Goal: Information Seeking & Learning: Learn about a topic

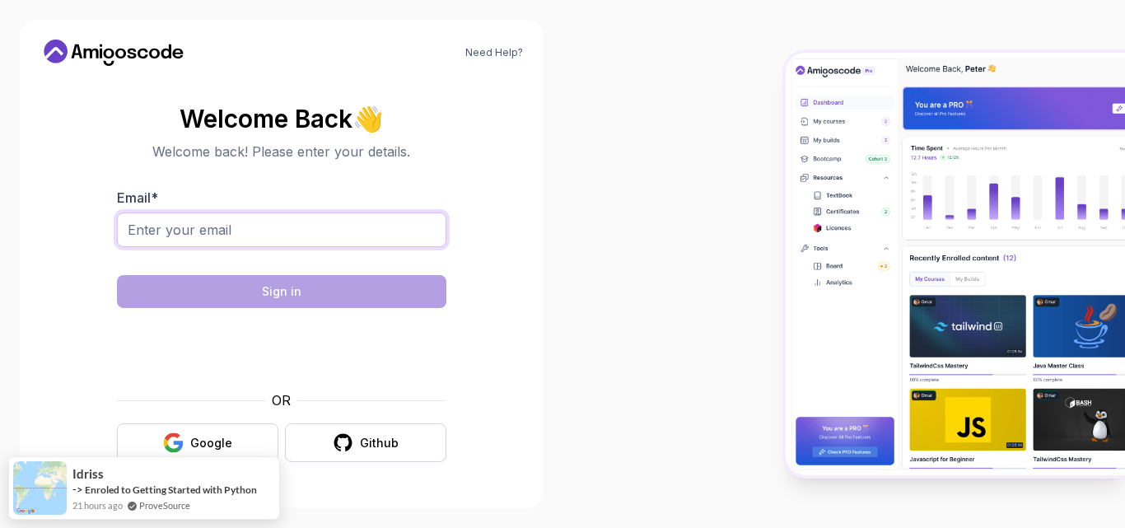
click at [276, 237] on input "Email *" at bounding box center [281, 230] width 329 height 35
type input "fmamedov2033@gmail.com"
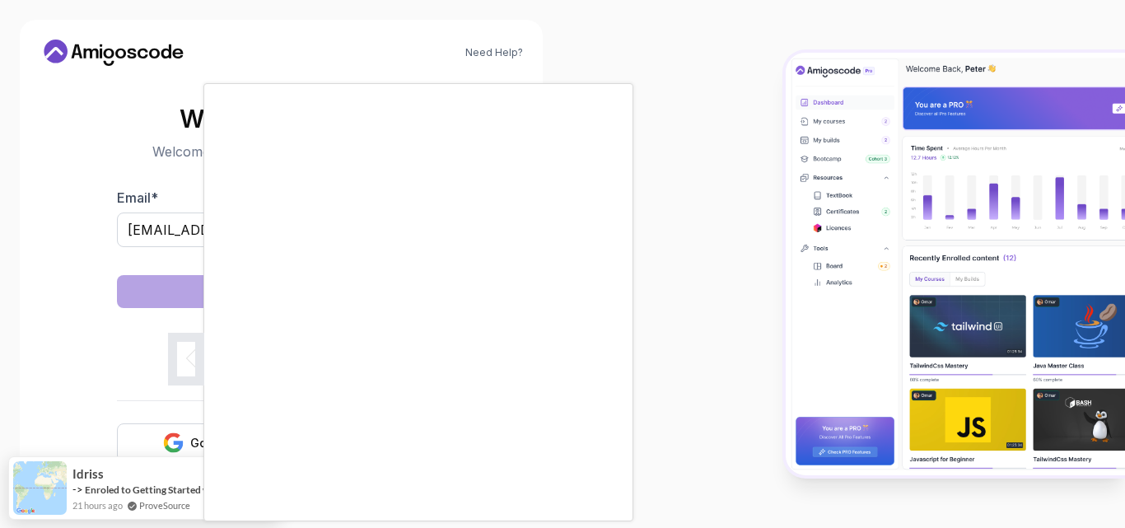
click at [764, 143] on body "Need Help? Welcome Back 👋 Welcome back! Please enter your details. Email * fmam…" at bounding box center [562, 264] width 1125 height 528
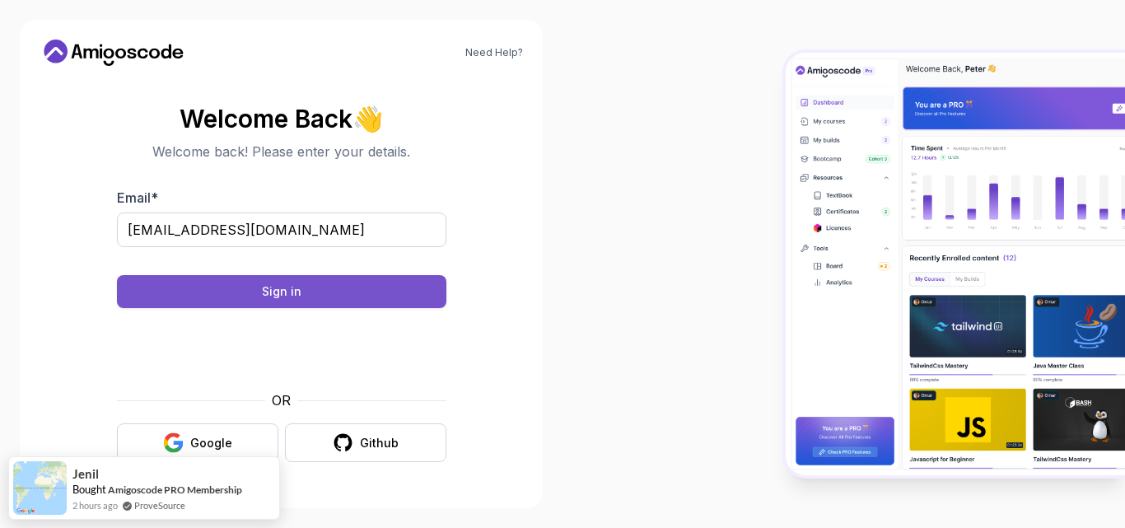
click at [309, 278] on button "Sign in" at bounding box center [281, 291] width 329 height 33
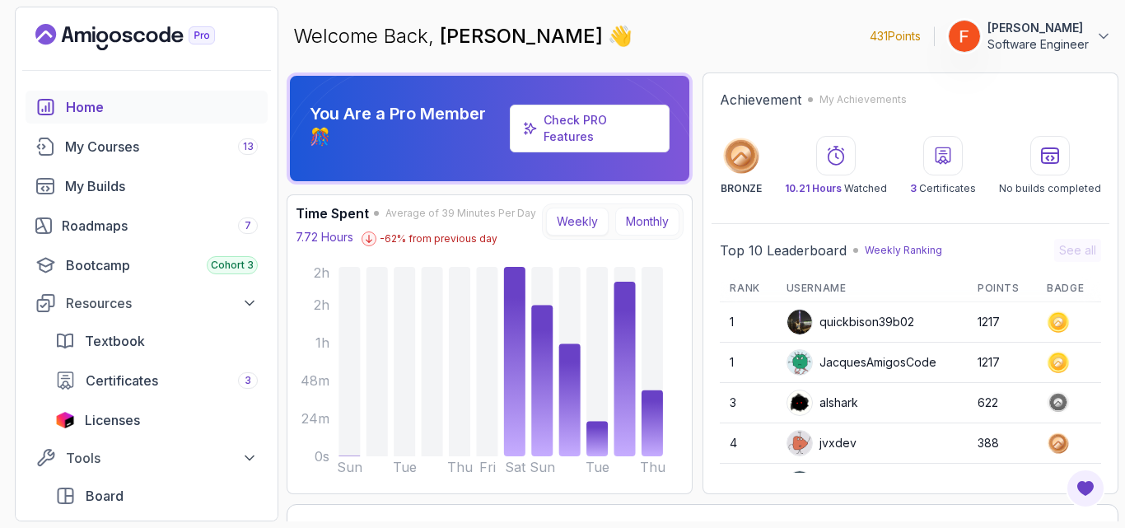
click at [643, 226] on button "Monthly" at bounding box center [647, 222] width 64 height 28
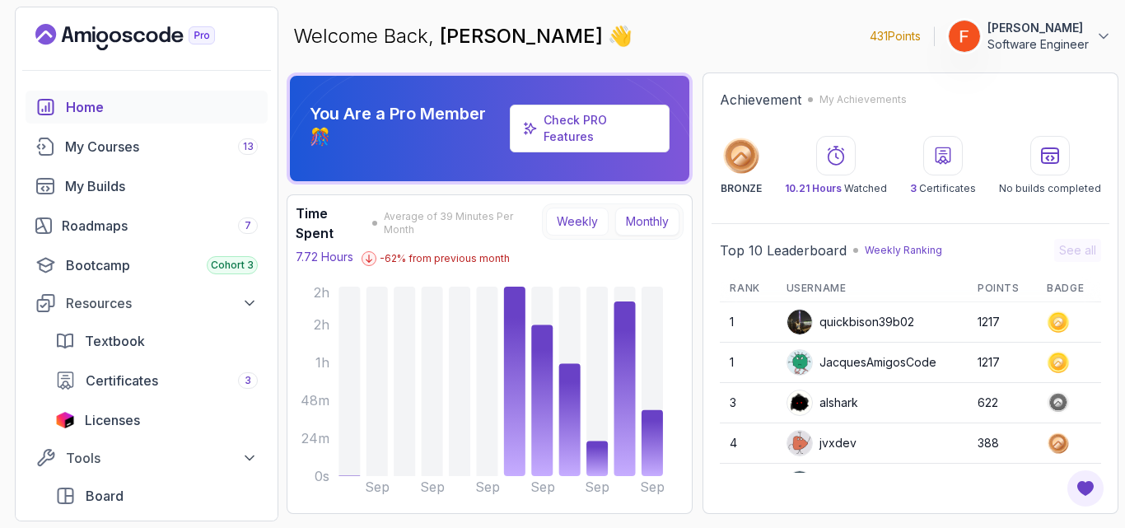
click at [583, 219] on button "Weekly" at bounding box center [577, 222] width 63 height 28
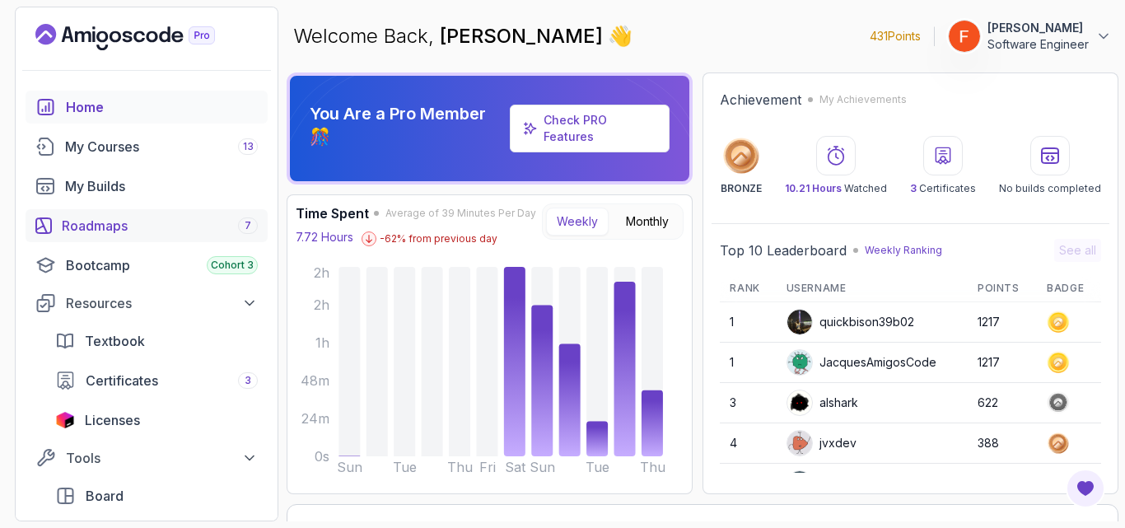
click at [148, 226] on div "Roadmaps 7" at bounding box center [160, 226] width 196 height 20
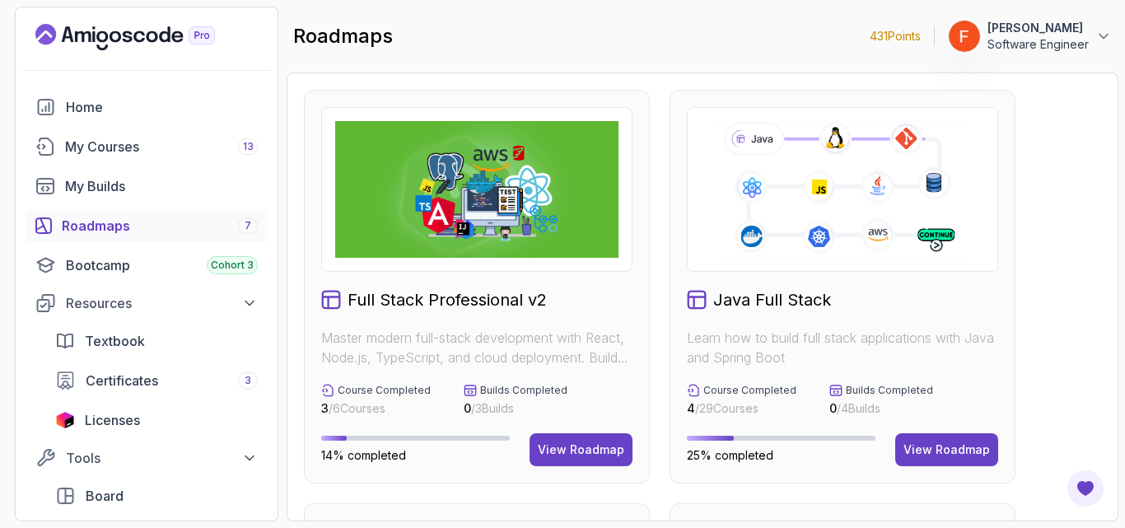
scroll to position [426, 0]
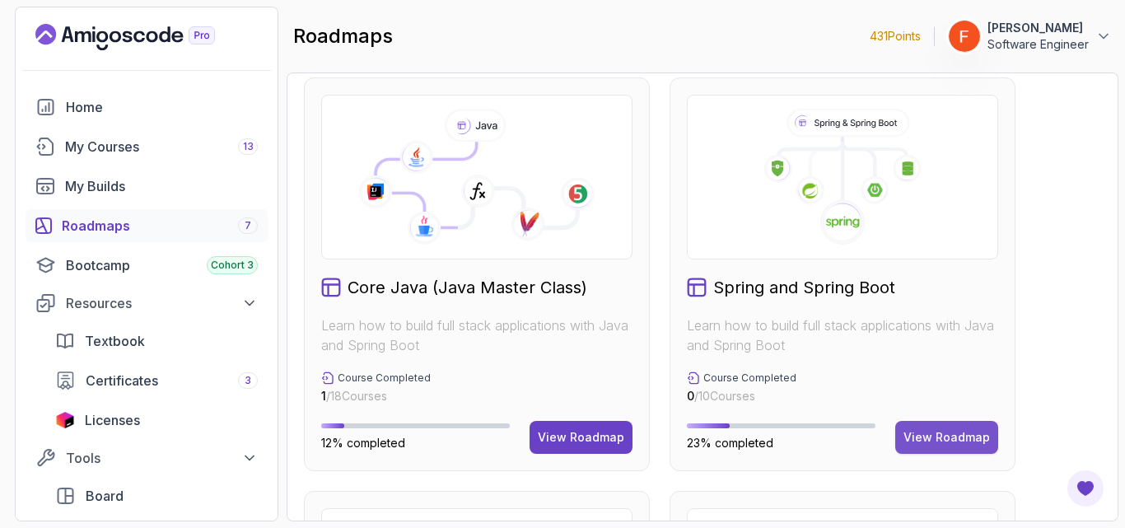
click at [951, 426] on button "View Roadmap" at bounding box center [946, 437] width 103 height 33
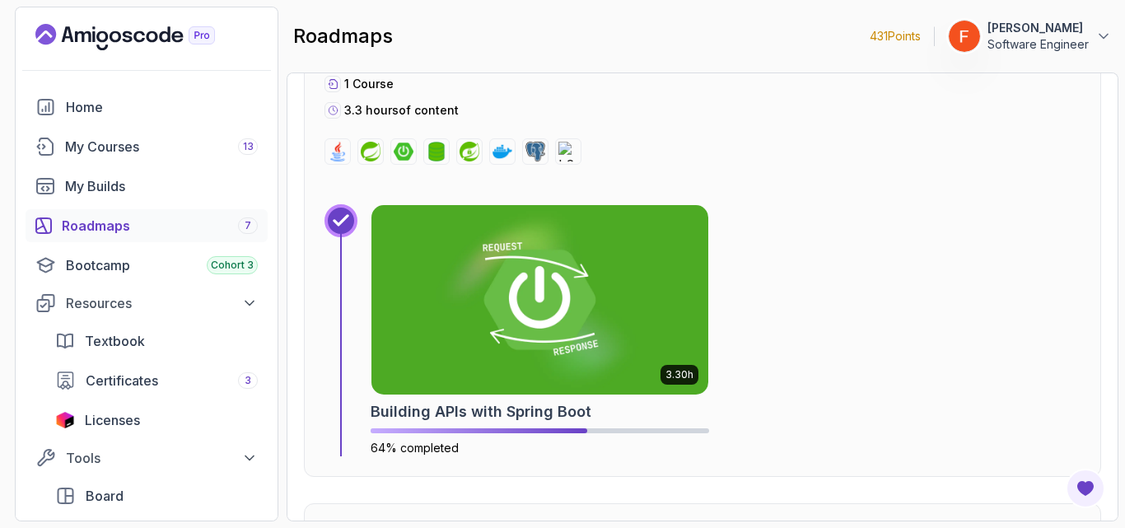
scroll to position [1946, 0]
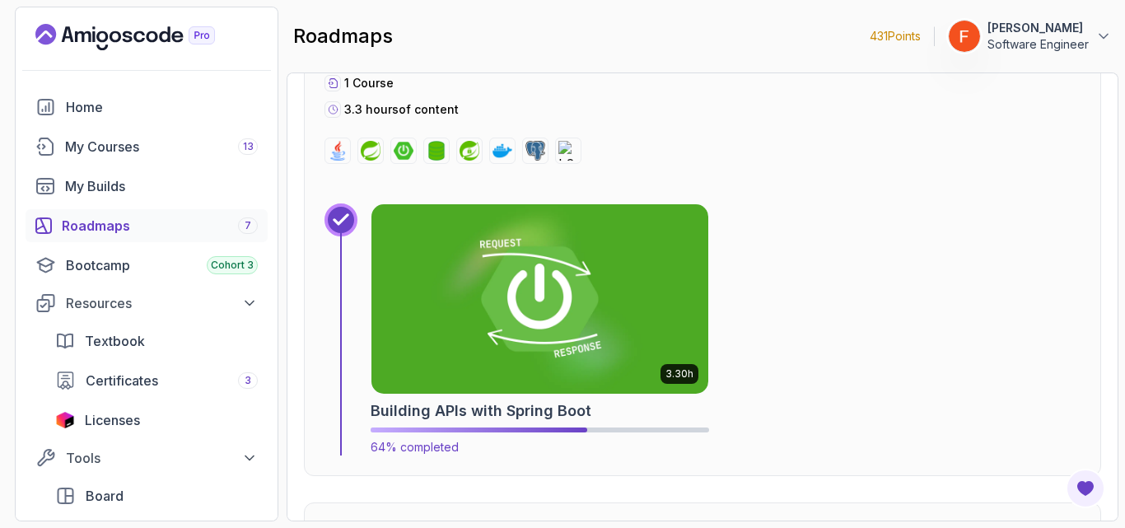
click at [607, 369] on img at bounding box center [539, 299] width 353 height 199
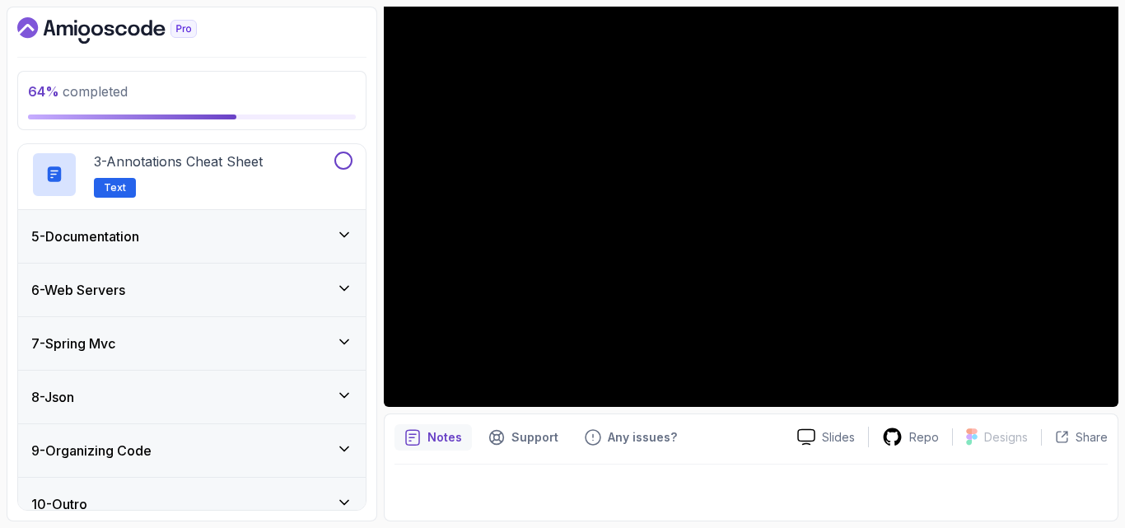
scroll to position [376, 0]
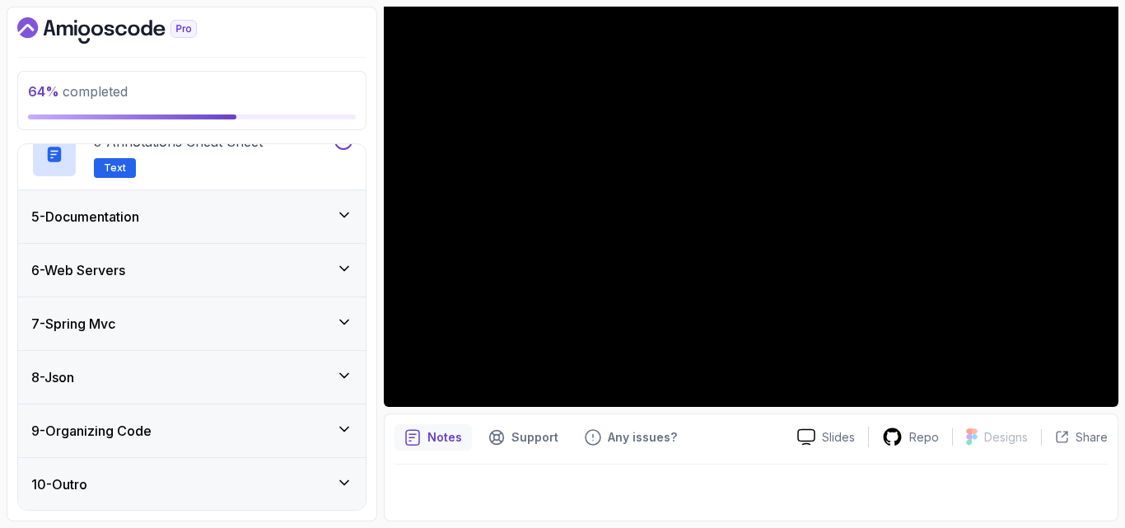
click at [303, 375] on div "8 - Json" at bounding box center [191, 377] width 321 height 20
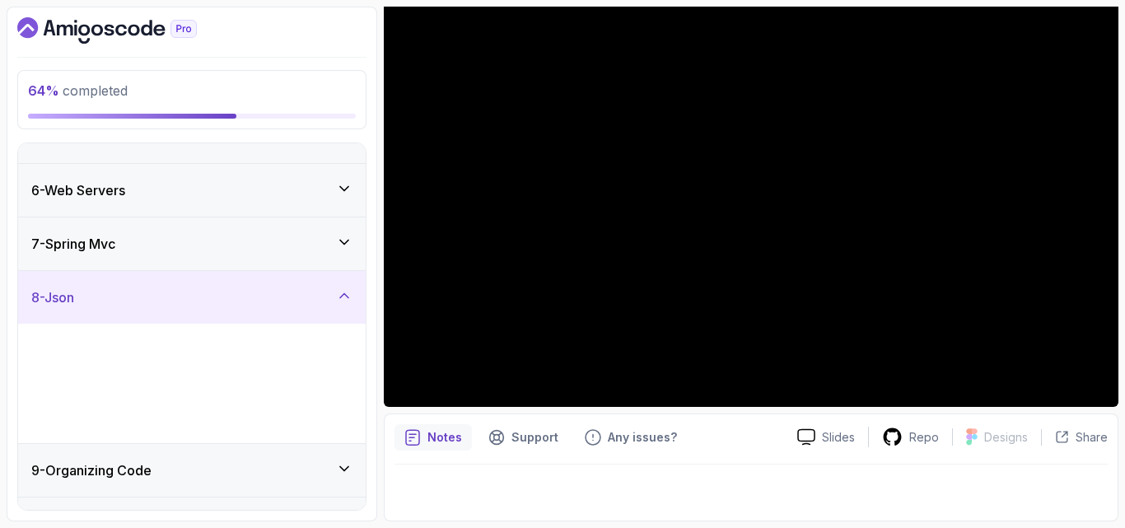
scroll to position [169, 0]
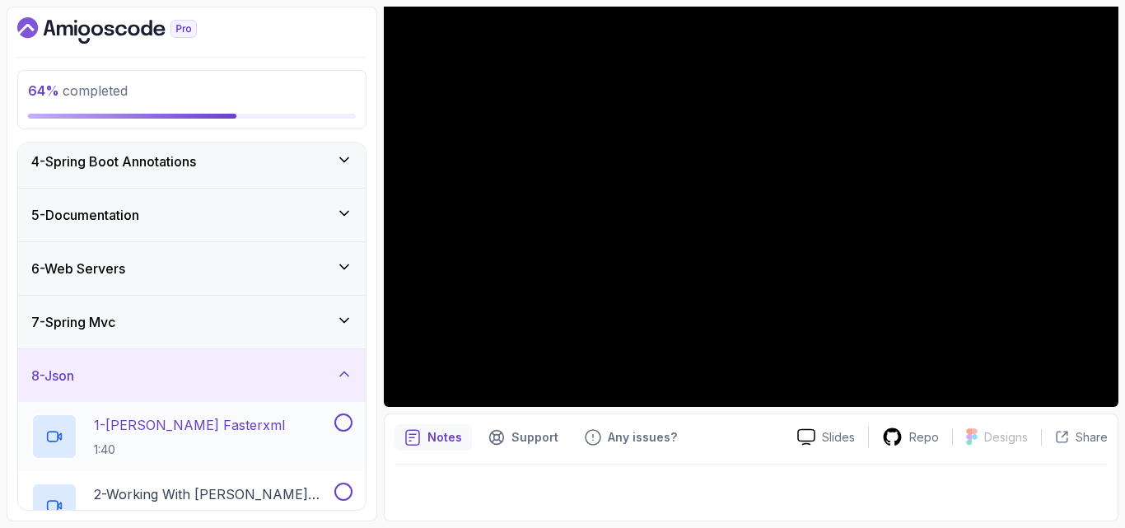
click at [283, 438] on div "1 - [PERSON_NAME] Fasterxml 1:40" at bounding box center [181, 437] width 300 height 46
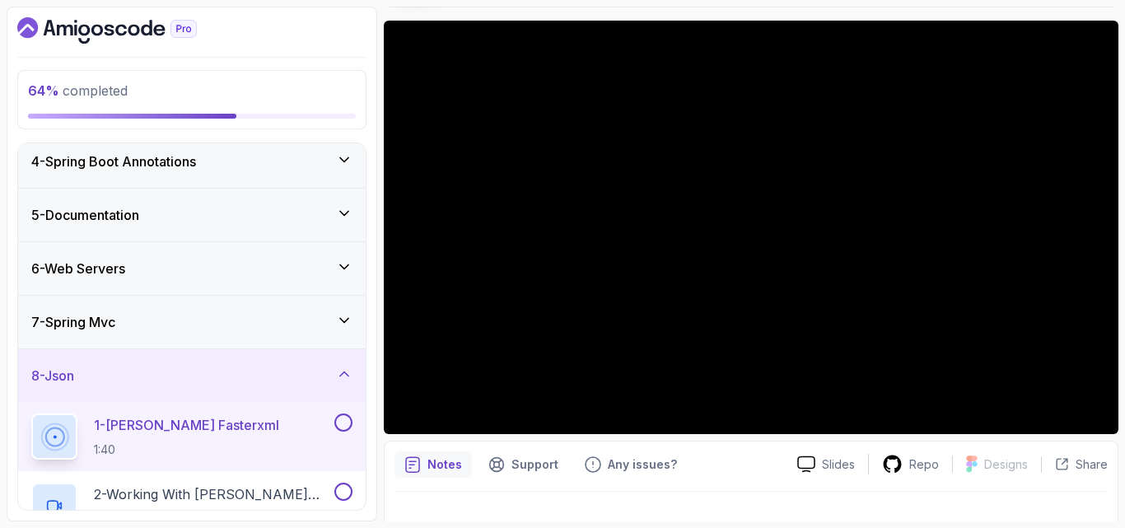
scroll to position [125, 0]
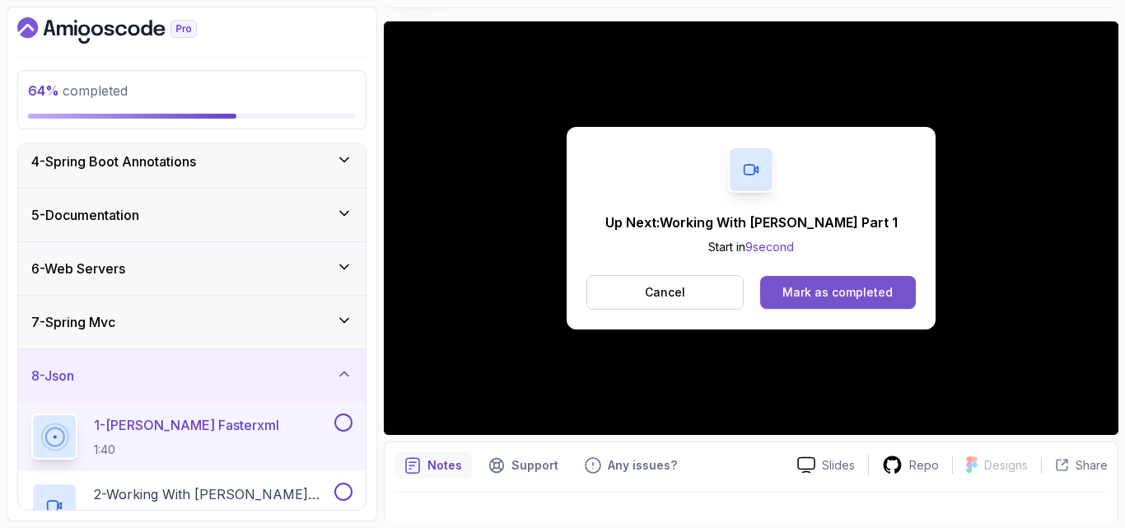
click at [850, 291] on div "Mark as completed" at bounding box center [838, 292] width 110 height 16
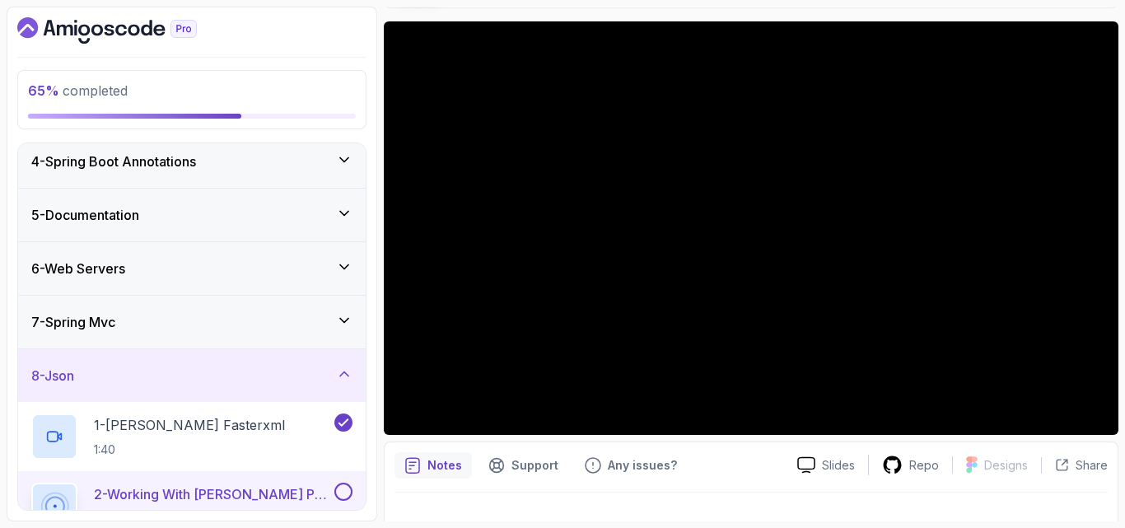
click at [961, 436] on div "Slides Repo Designs Design not available Share Notes Support Any issues? Slides…" at bounding box center [751, 285] width 735 height 528
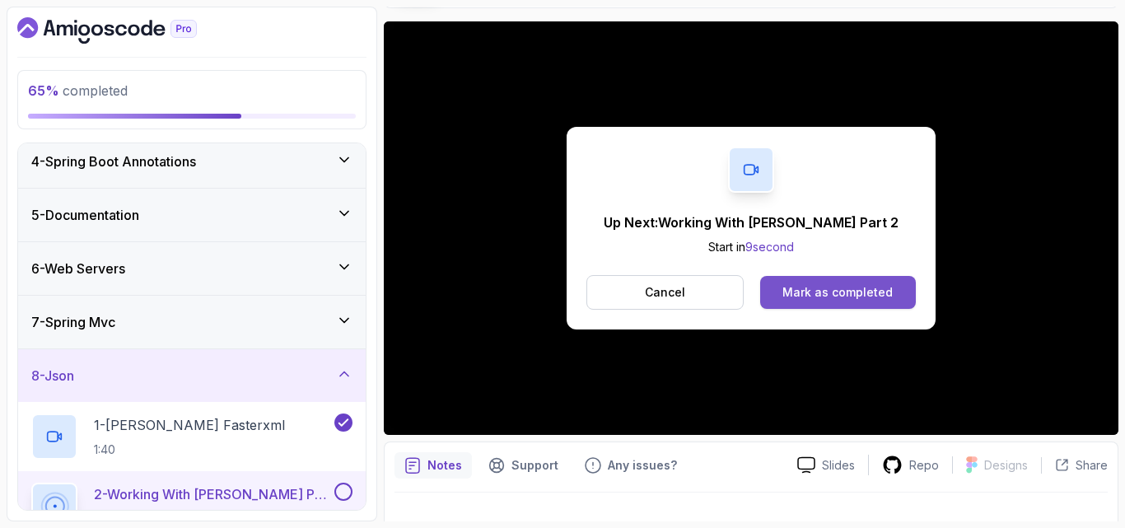
click at [852, 291] on div "Mark as completed" at bounding box center [838, 292] width 110 height 16
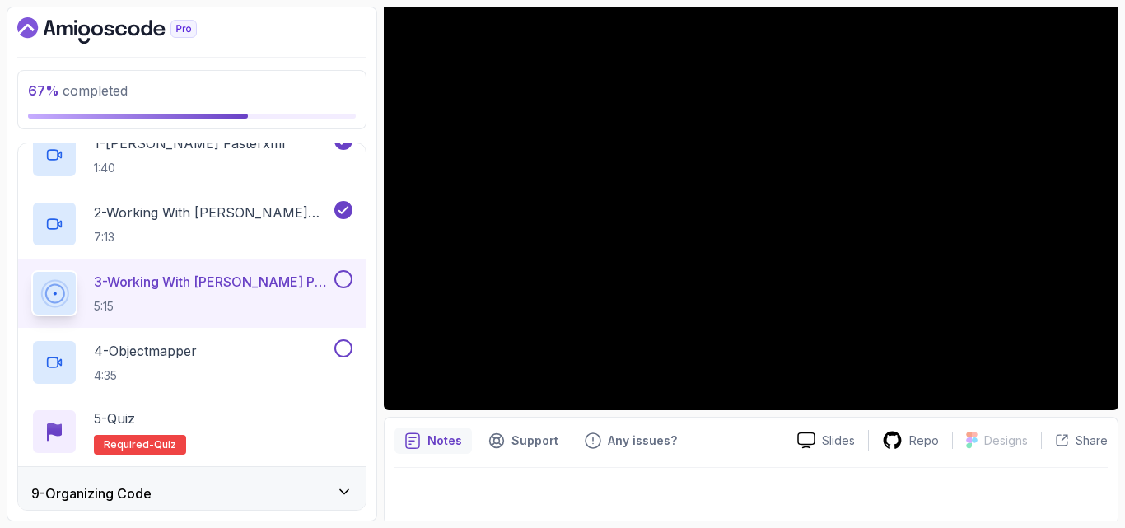
scroll to position [153, 0]
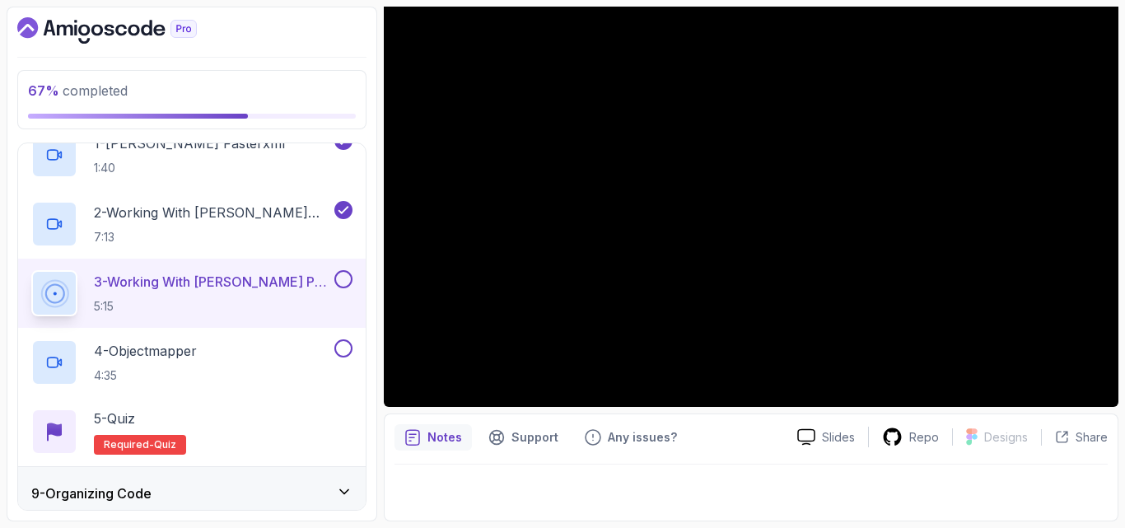
click at [343, 278] on button at bounding box center [343, 279] width 18 height 18
click at [269, 351] on div "4 - Objectmapper 4:35" at bounding box center [181, 362] width 300 height 46
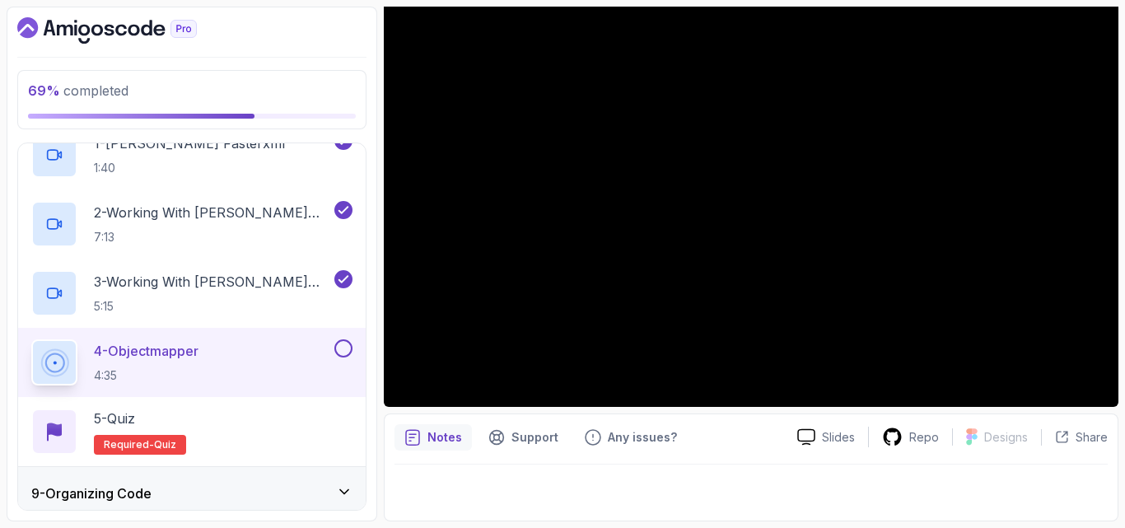
click at [348, 347] on button at bounding box center [343, 348] width 18 height 18
click at [201, 442] on div "5 - Quiz Required- quiz" at bounding box center [191, 432] width 321 height 46
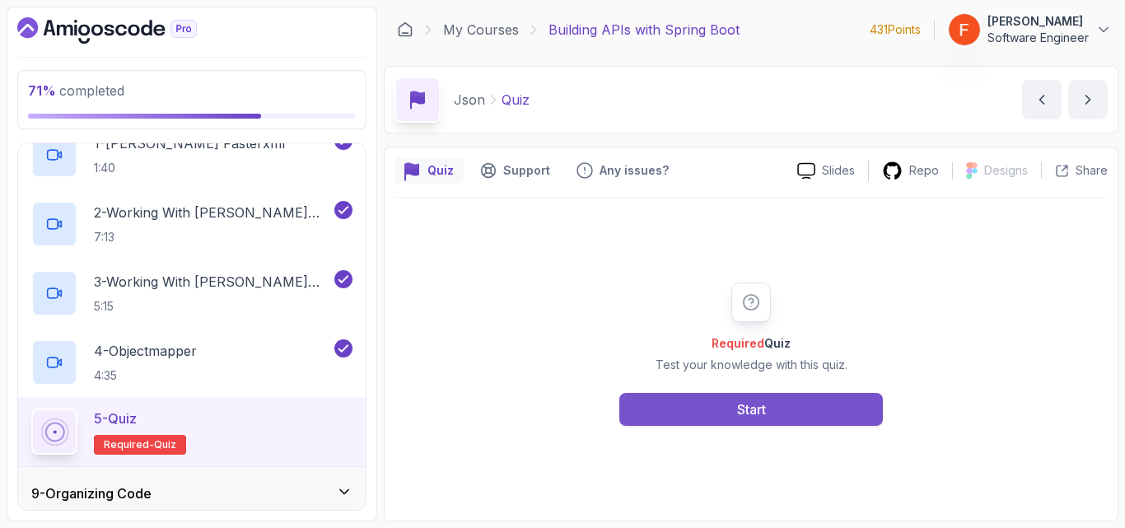
click at [713, 409] on button "Start" at bounding box center [751, 409] width 264 height 33
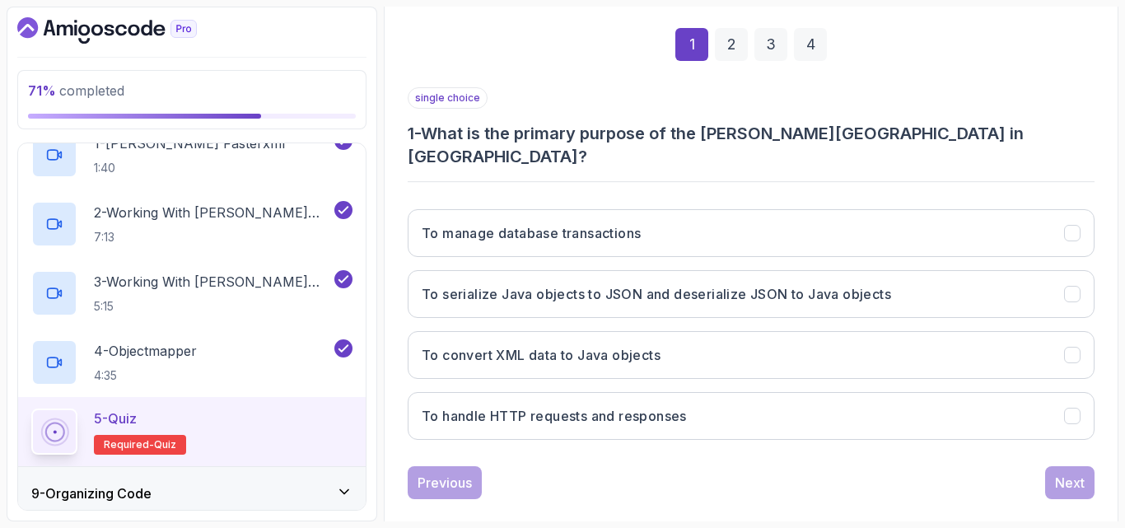
scroll to position [234, 0]
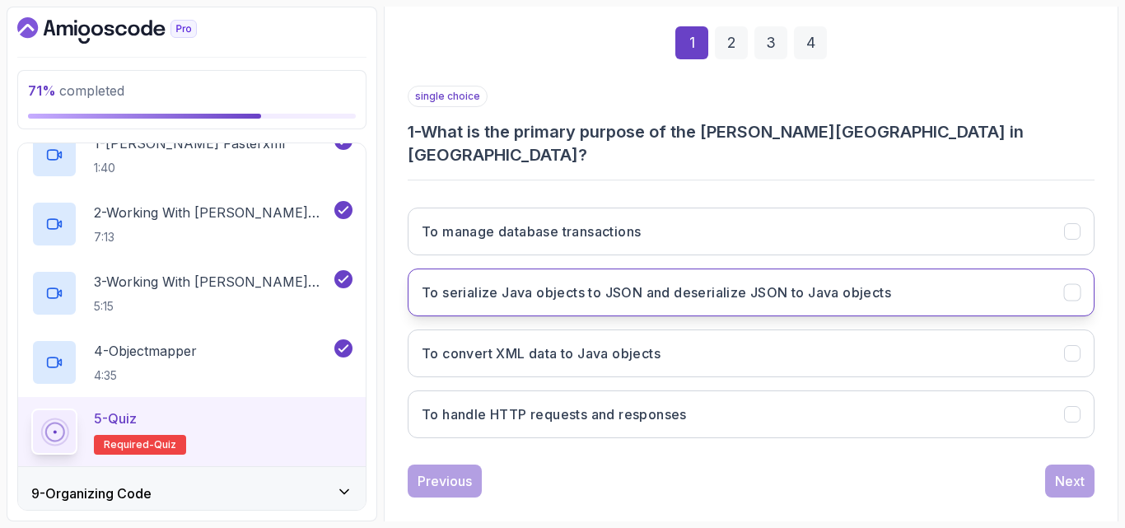
click at [755, 283] on h3 "To serialize Java objects to JSON and deserialize JSON to Java objects" at bounding box center [657, 293] width 470 height 20
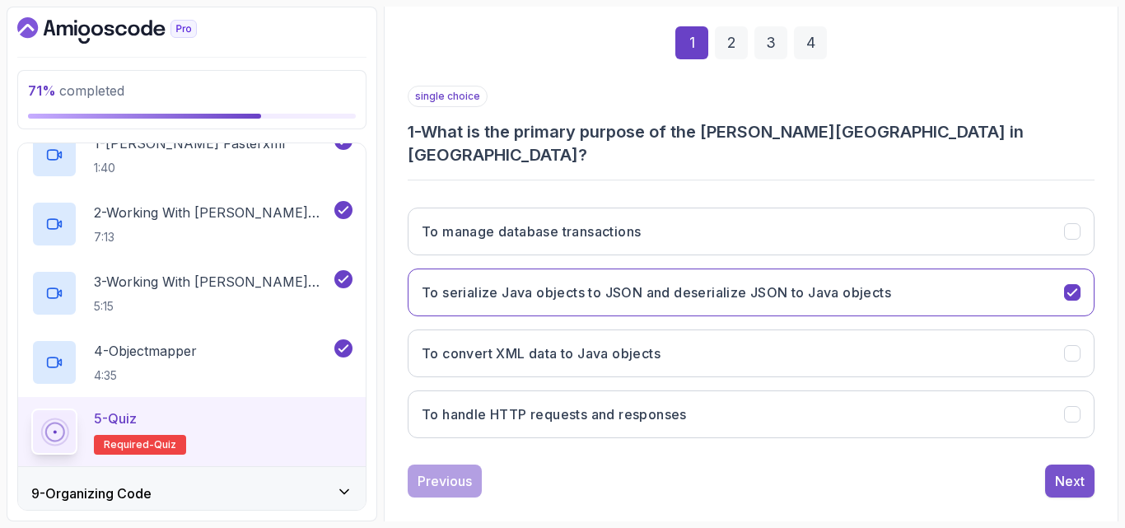
click at [1072, 471] on div "Next" at bounding box center [1070, 481] width 30 height 20
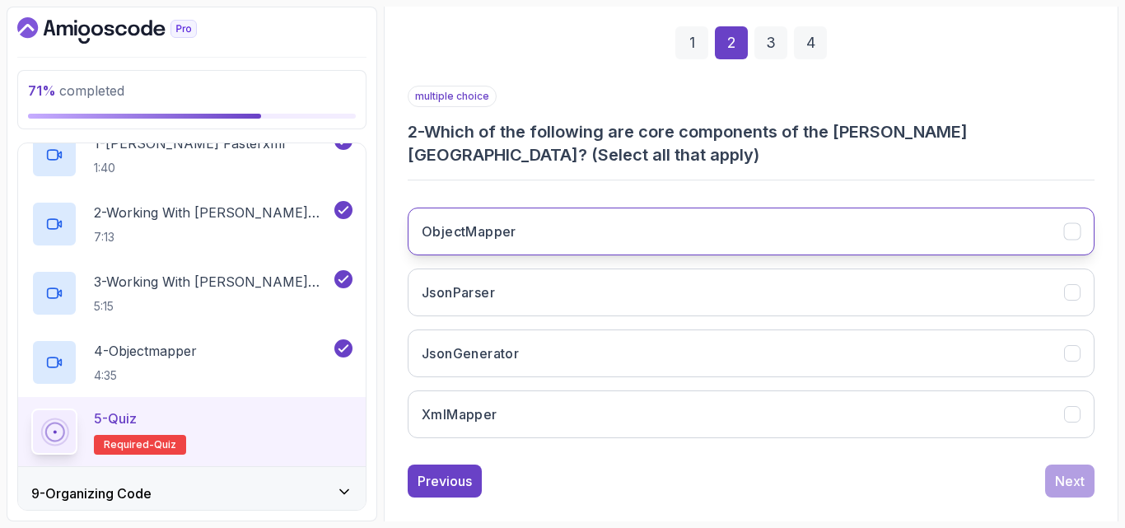
click at [823, 229] on button "ObjectMapper" at bounding box center [751, 232] width 687 height 48
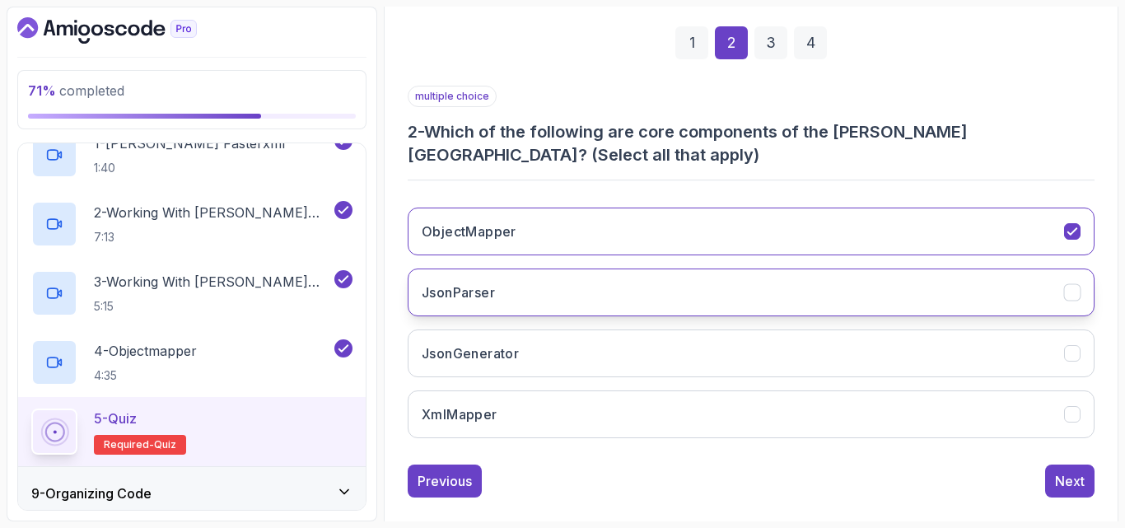
click at [782, 308] on button "JsonParser" at bounding box center [751, 293] width 687 height 48
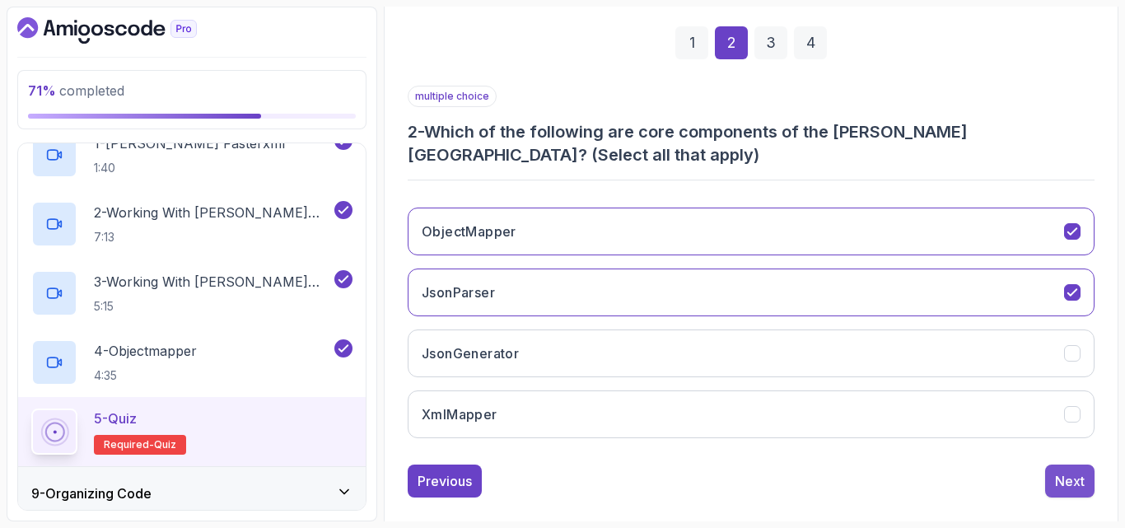
click at [1066, 481] on div "Next" at bounding box center [1070, 481] width 30 height 20
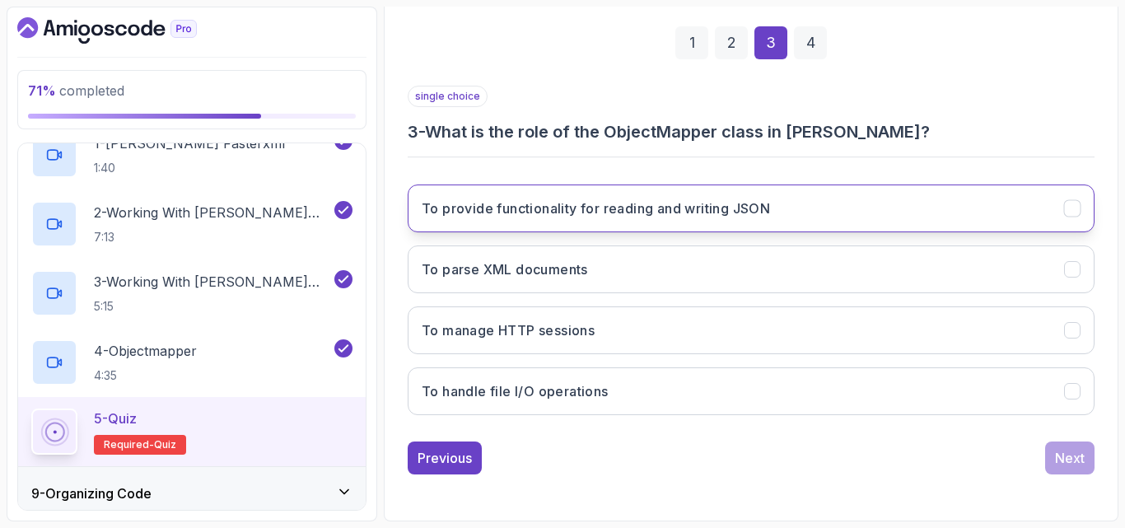
click at [510, 209] on h3 "To provide functionality for reading and writing JSON" at bounding box center [596, 209] width 348 height 20
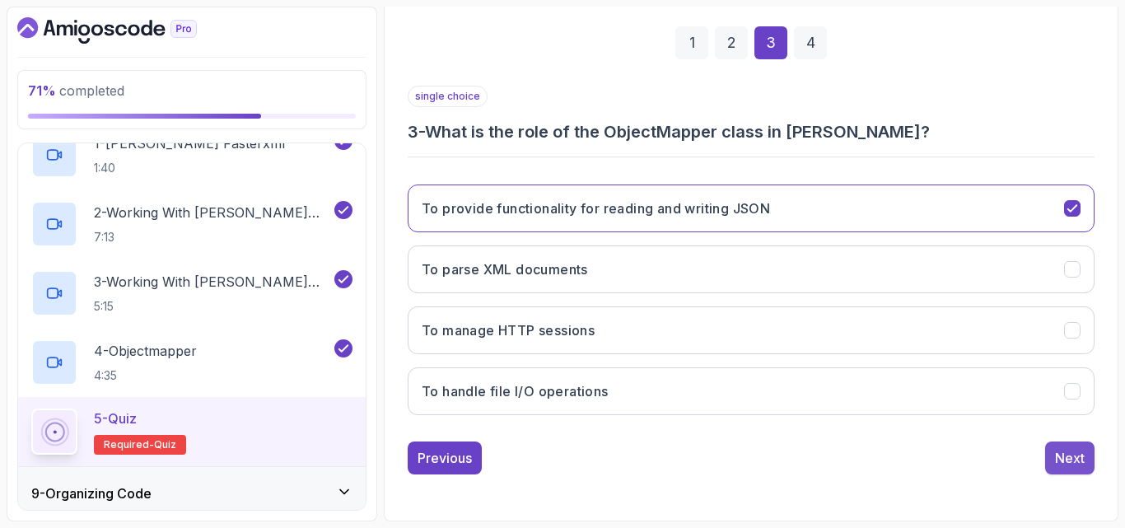
click at [1062, 461] on div "Next" at bounding box center [1070, 458] width 30 height 20
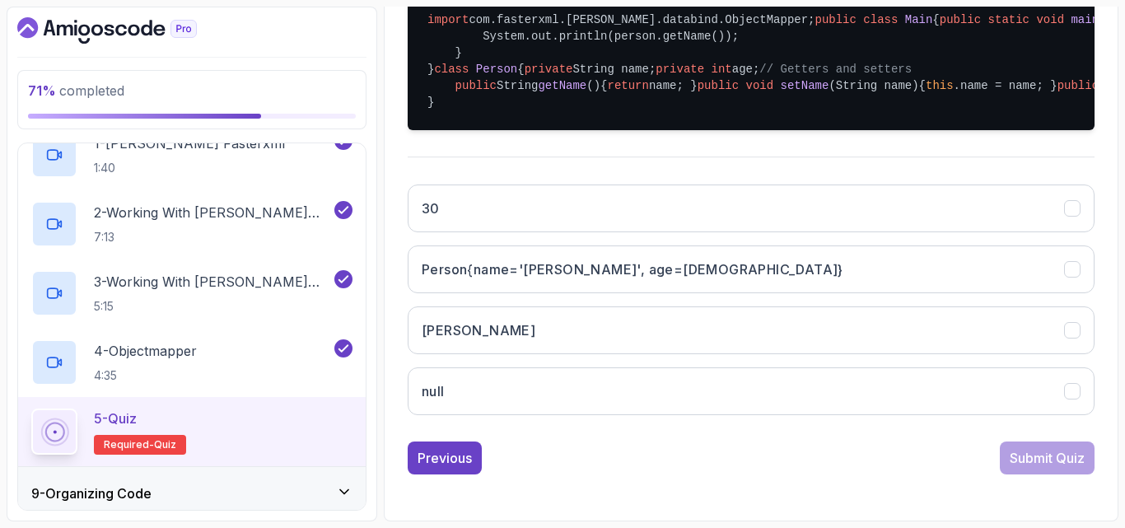
scroll to position [648, 0]
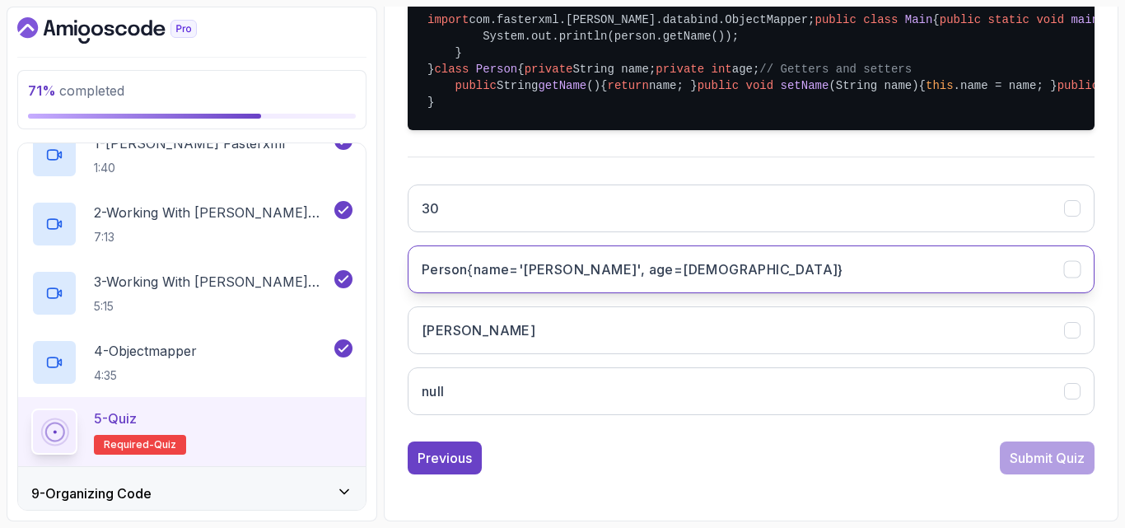
click at [845, 282] on button "Person{name='[PERSON_NAME]', age=[DEMOGRAPHIC_DATA]}" at bounding box center [751, 269] width 687 height 48
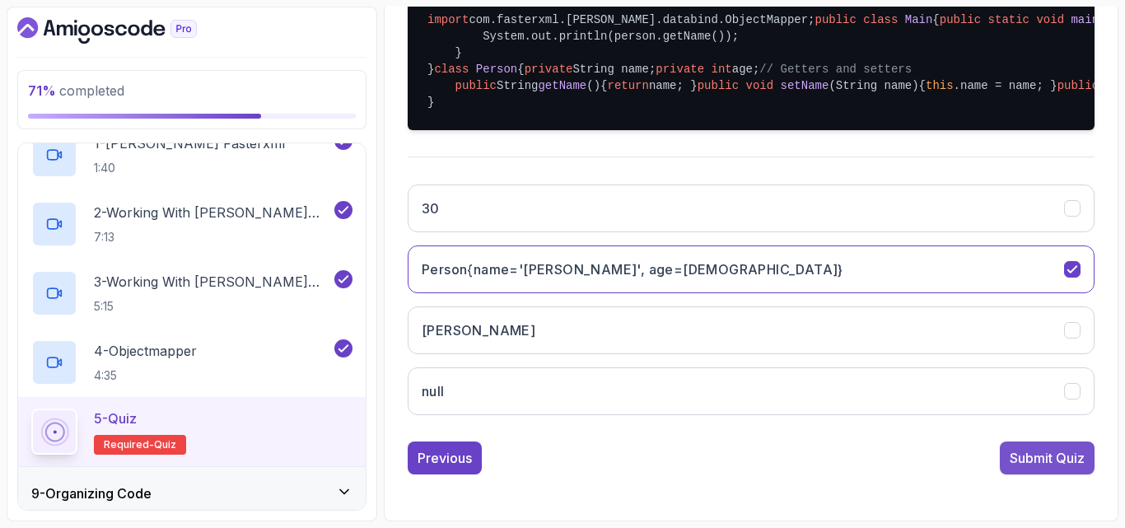
click at [1016, 465] on div "Submit Quiz" at bounding box center [1047, 458] width 75 height 20
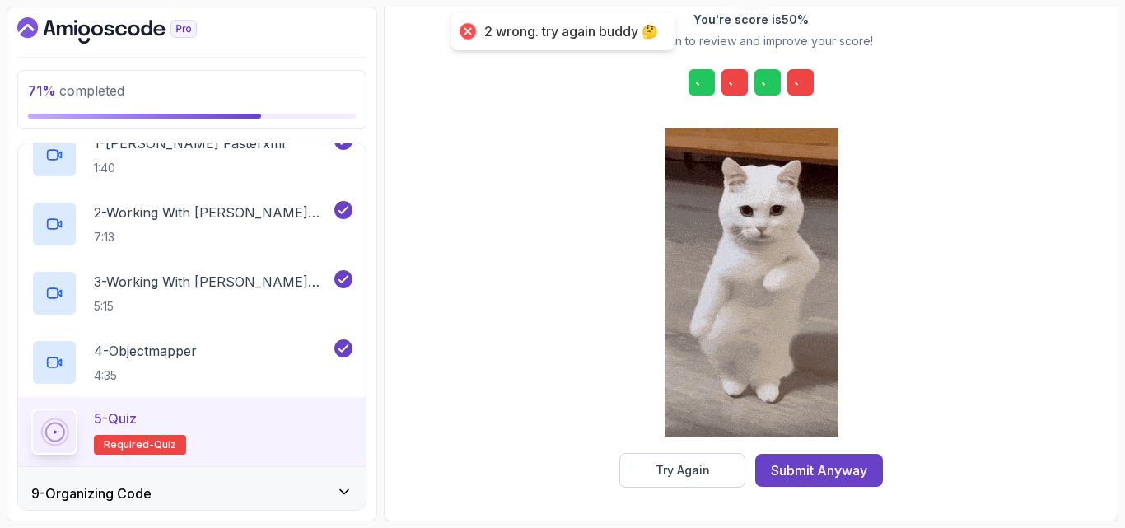
scroll to position [262, 0]
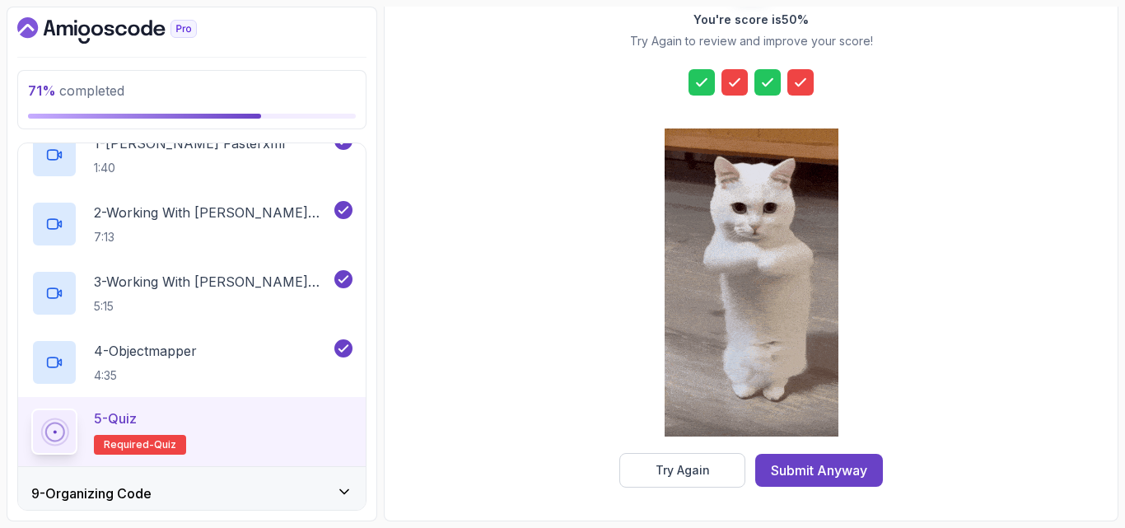
drag, startPoint x: 699, startPoint y: 78, endPoint x: 736, endPoint y: 67, distance: 38.8
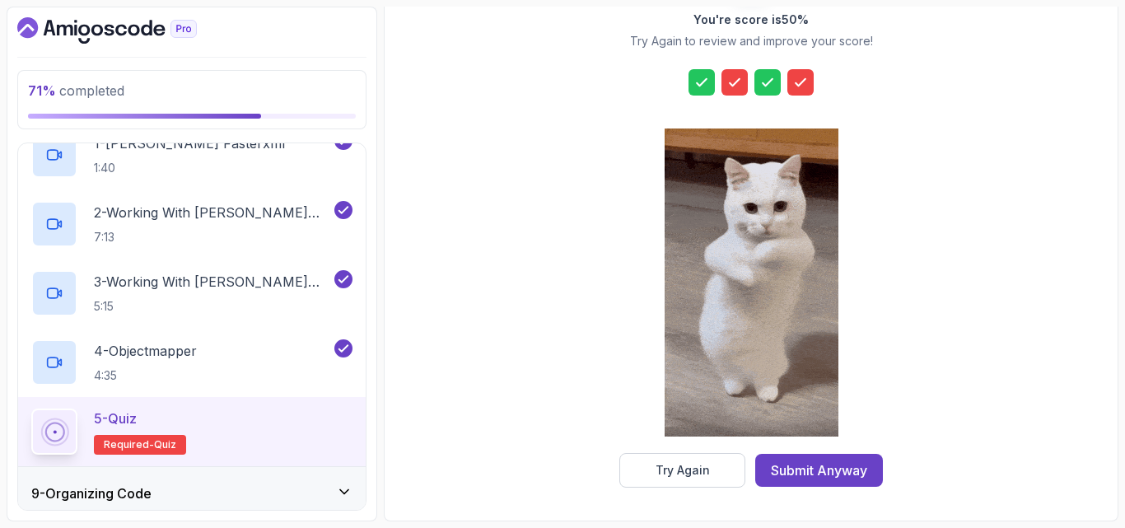
click at [736, 67] on div "You're score is 50 % Try Again to review and improve your score! Try Again Subm…" at bounding box center [751, 223] width 316 height 529
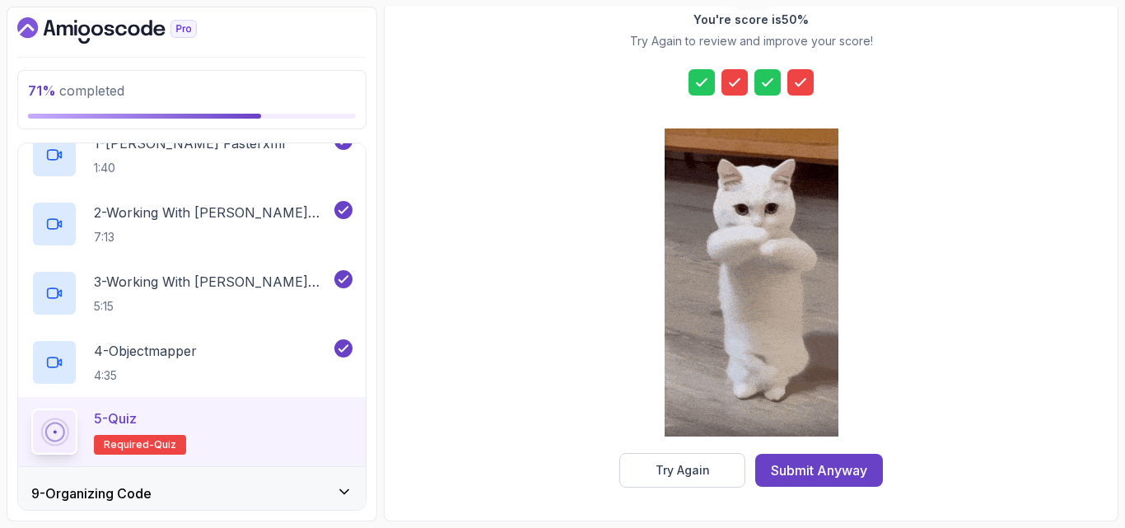
click at [731, 72] on div at bounding box center [735, 82] width 26 height 26
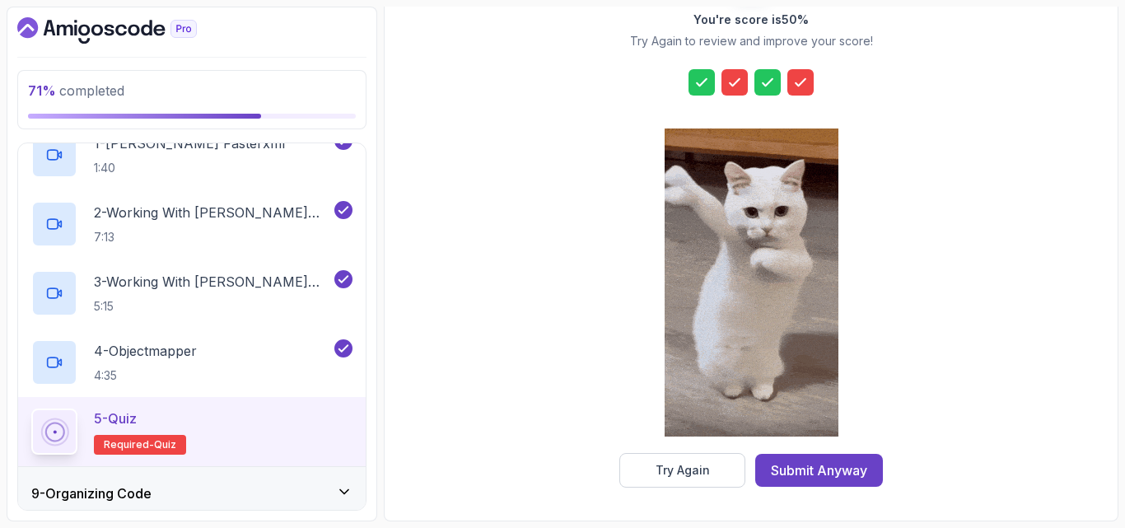
click at [731, 72] on div at bounding box center [735, 82] width 26 height 26
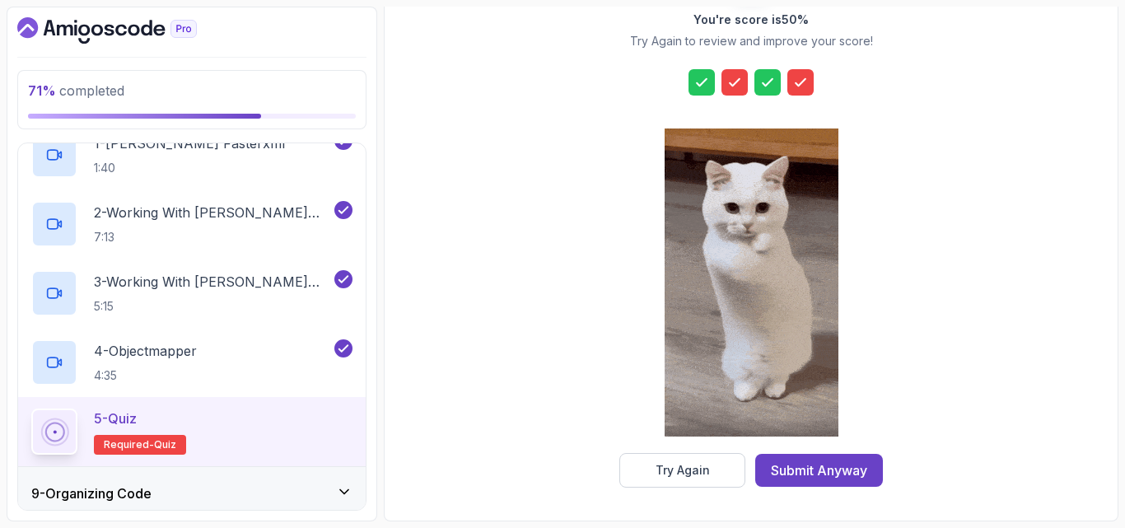
click at [731, 72] on div at bounding box center [735, 82] width 26 height 26
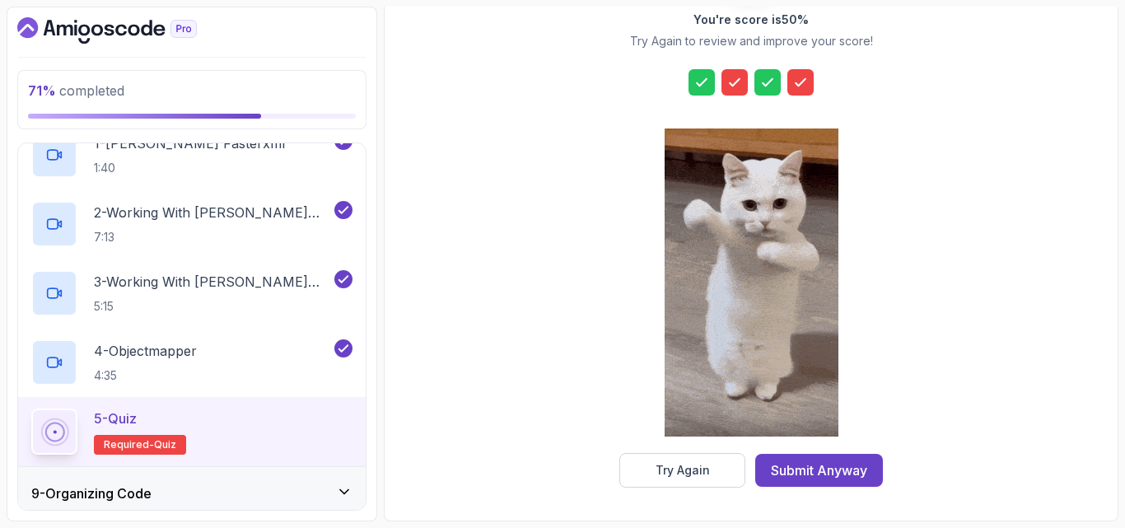
click at [731, 72] on div at bounding box center [735, 82] width 26 height 26
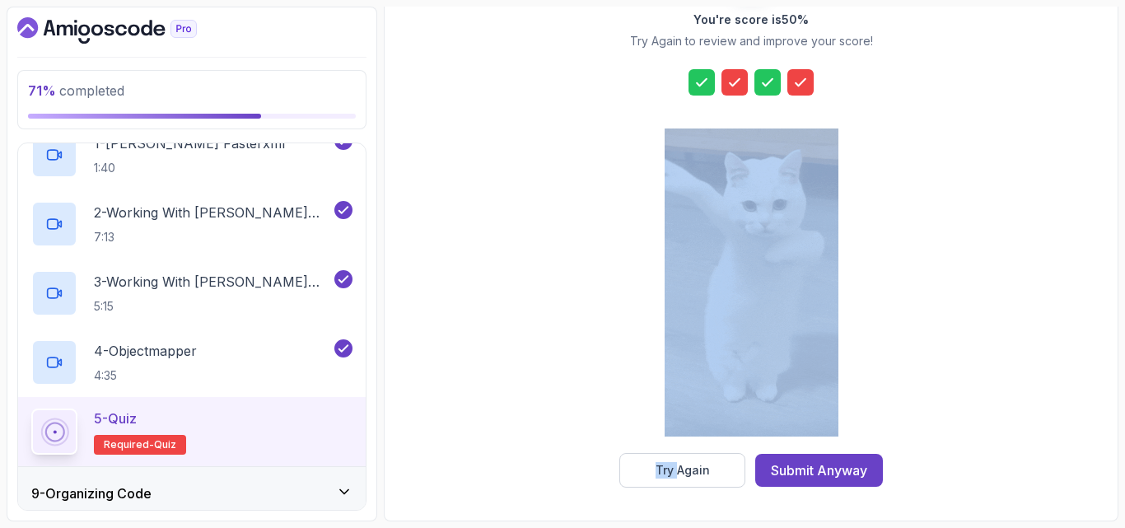
click at [731, 72] on div at bounding box center [735, 82] width 26 height 26
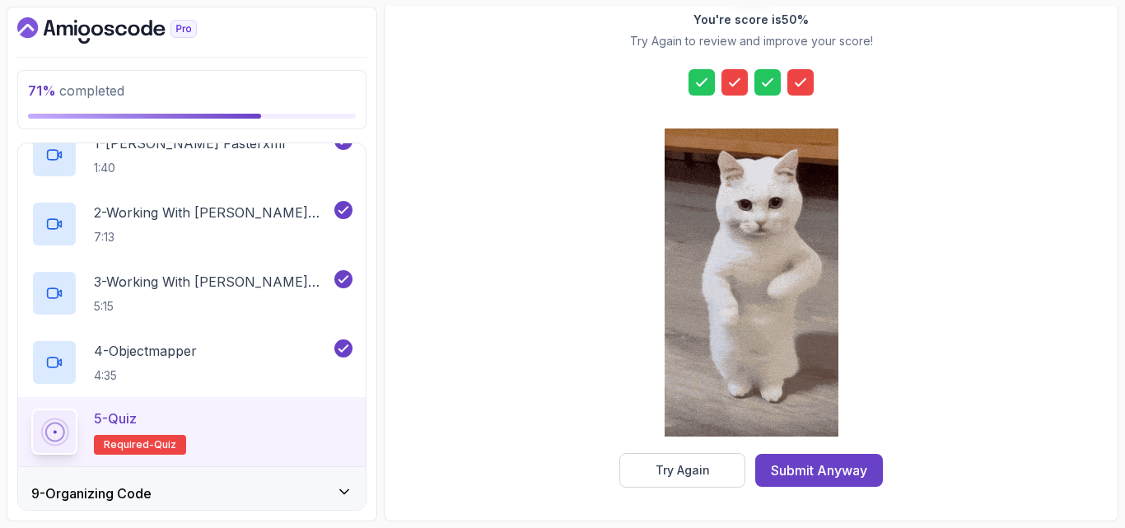
click at [699, 79] on icon at bounding box center [702, 82] width 16 height 16
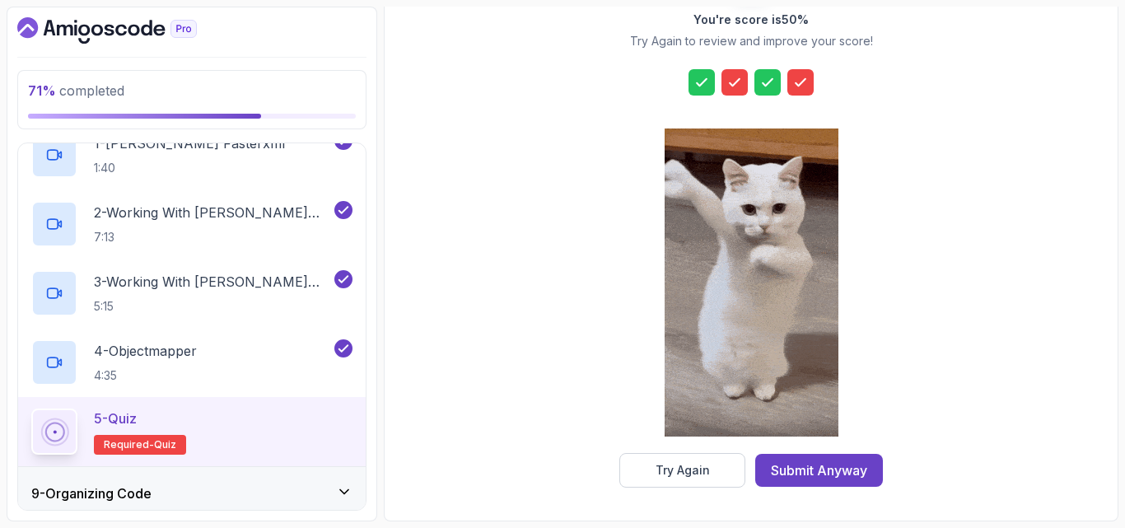
click at [699, 79] on icon at bounding box center [702, 82] width 16 height 16
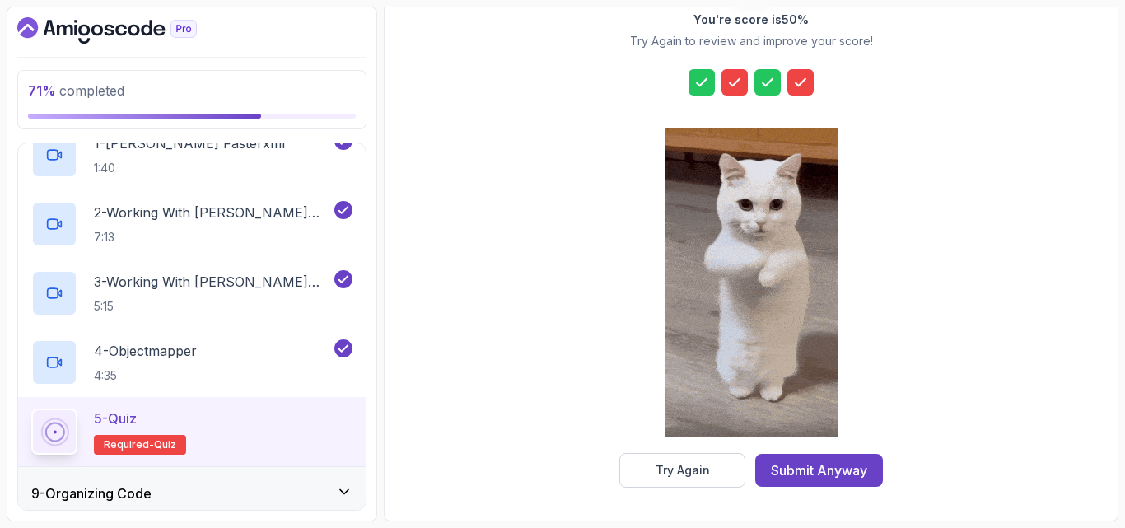
click at [764, 81] on icon at bounding box center [767, 82] width 16 height 16
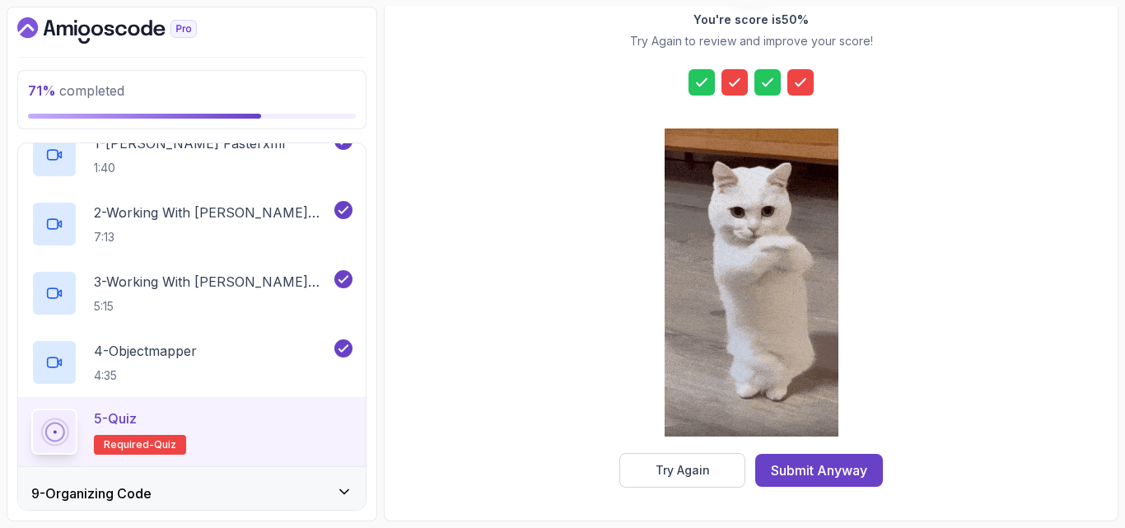
click at [797, 76] on icon at bounding box center [800, 82] width 16 height 16
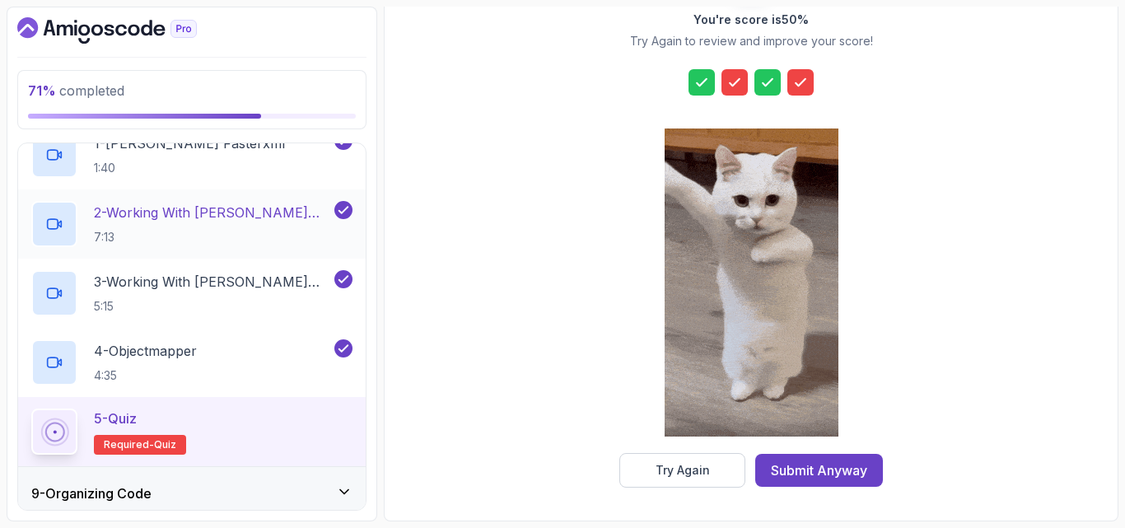
click at [344, 202] on icon at bounding box center [343, 210] width 15 height 16
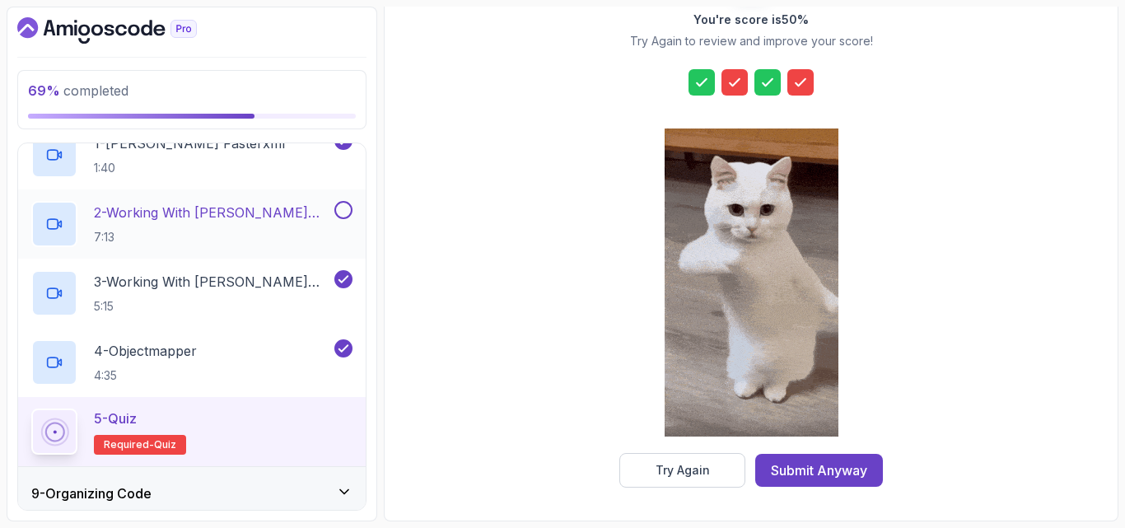
click at [344, 202] on button at bounding box center [343, 210] width 18 height 18
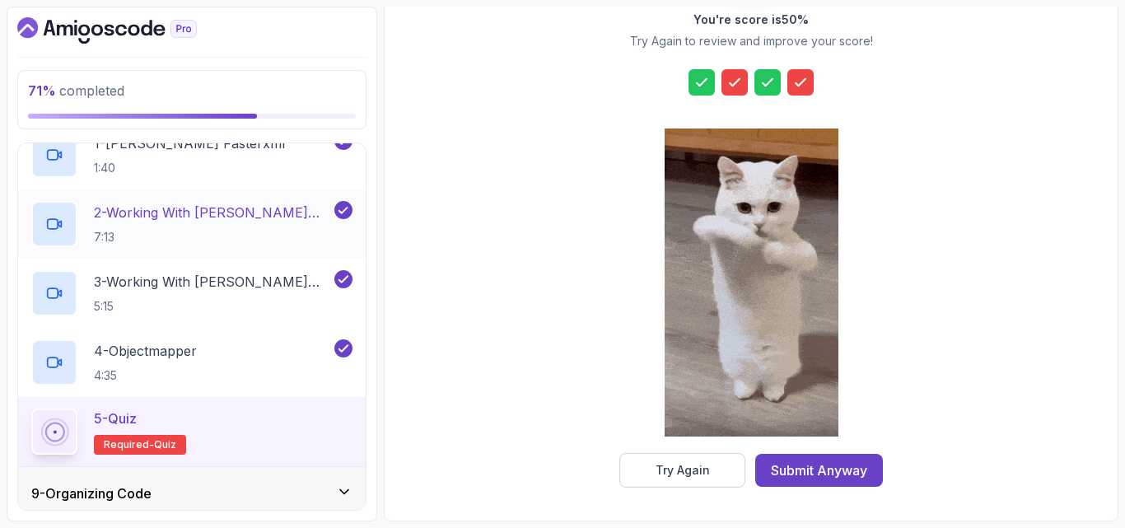
click at [344, 202] on icon at bounding box center [343, 210] width 15 height 16
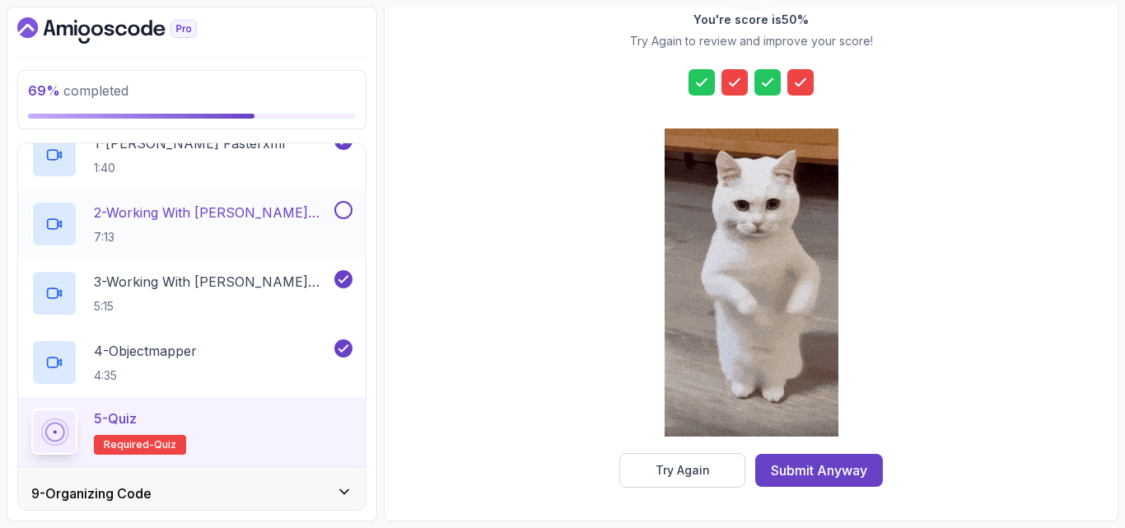
click at [344, 202] on button at bounding box center [343, 210] width 18 height 18
